Goal: Browse casually: Explore the website without a specific task or goal

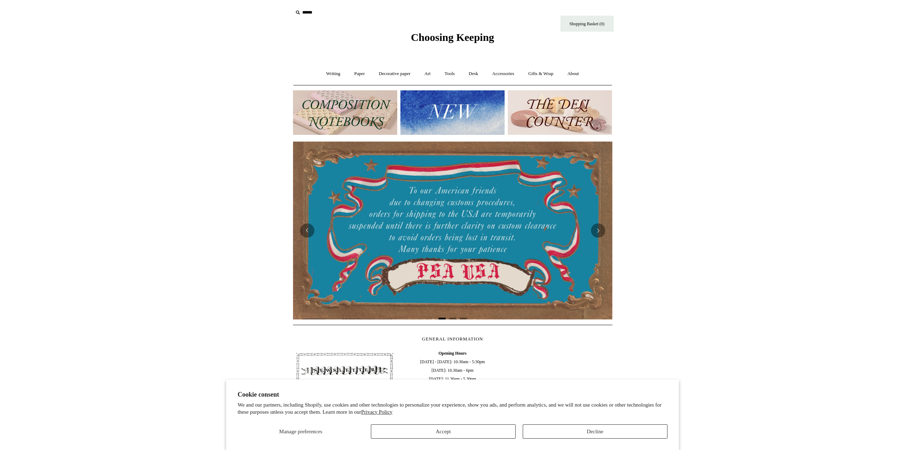
click at [441, 99] on img at bounding box center [452, 112] width 104 height 44
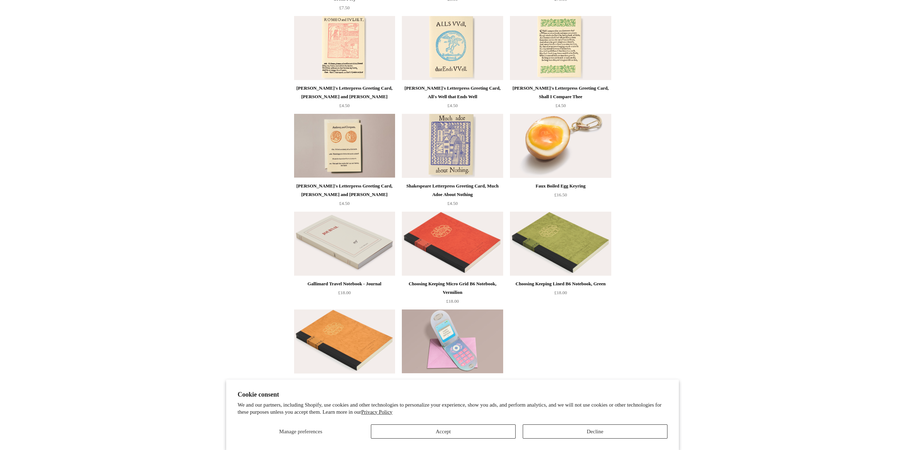
scroll to position [1420, 0]
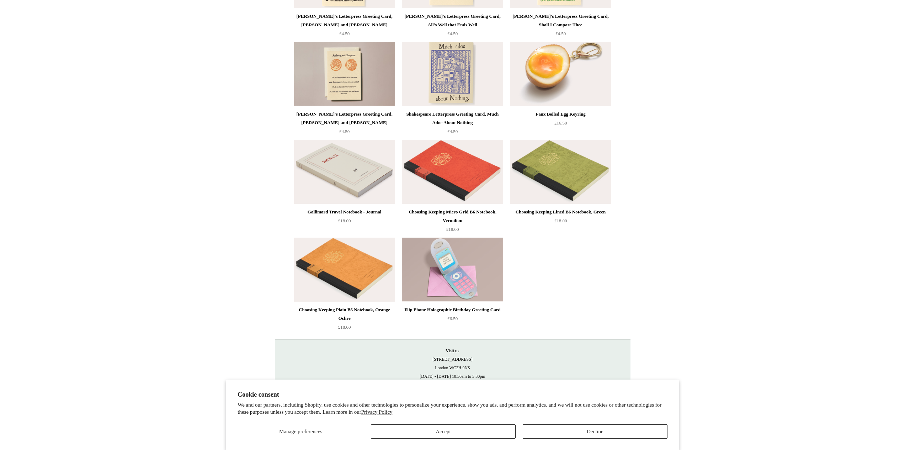
click at [484, 167] on img at bounding box center [452, 172] width 101 height 64
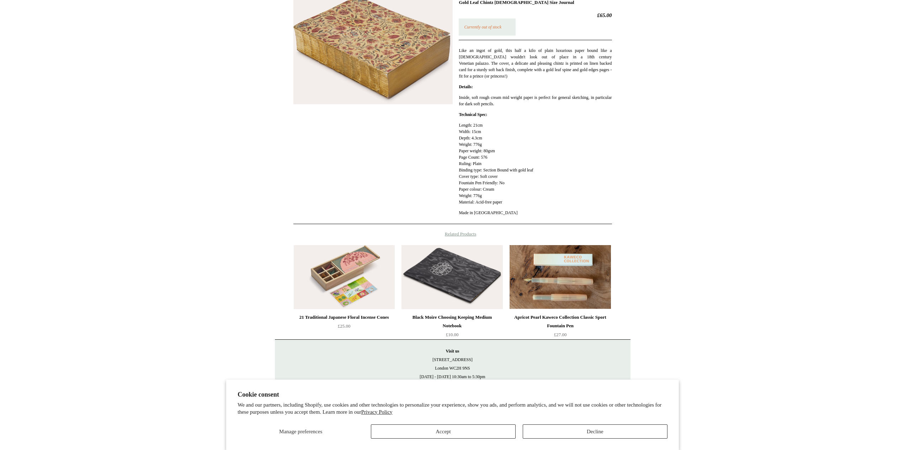
scroll to position [109, 0]
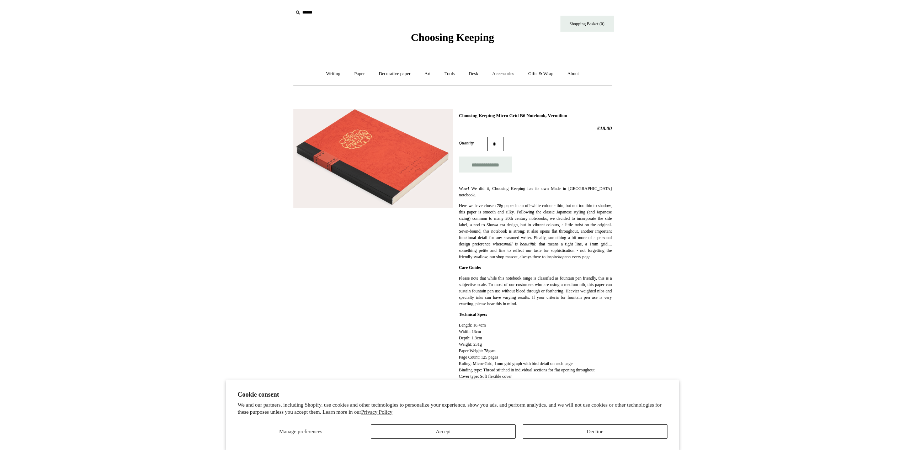
click at [370, 194] on img at bounding box center [372, 158] width 159 height 99
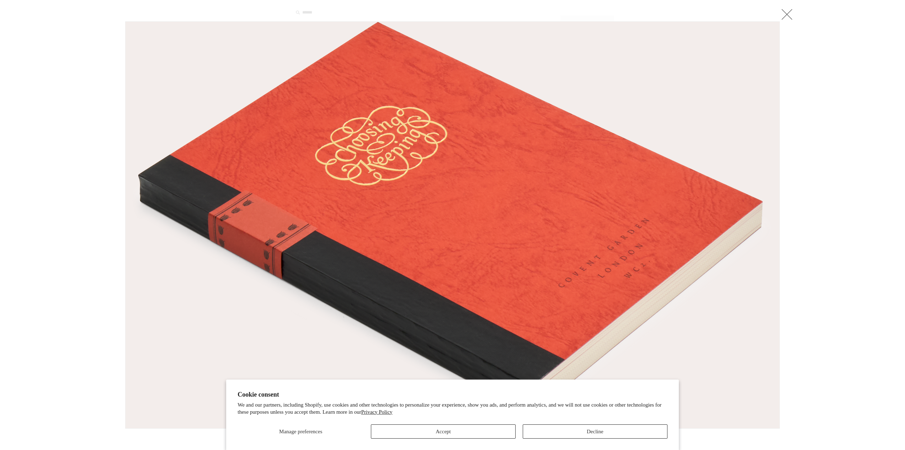
click at [802, 215] on div at bounding box center [452, 322] width 905 height 644
